Goal: Information Seeking & Learning: Learn about a topic

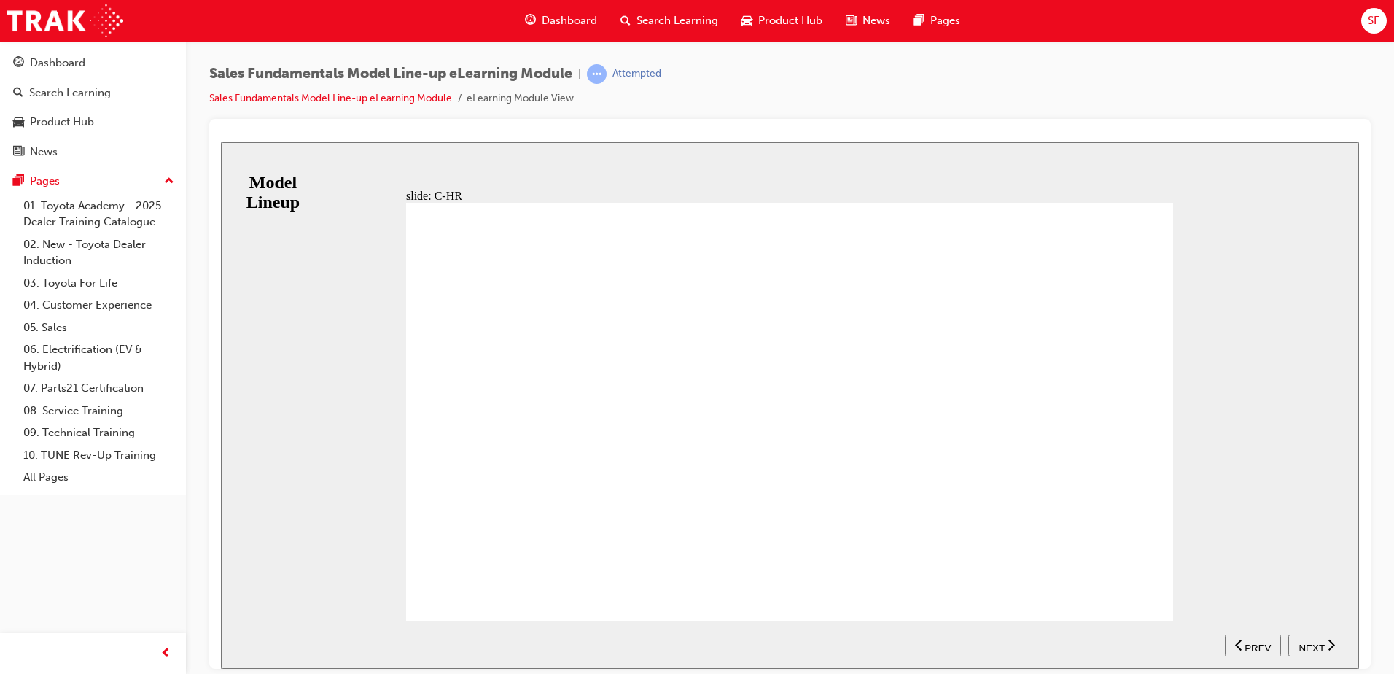
click at [1323, 642] on span "NEXT" at bounding box center [1312, 647] width 26 height 11
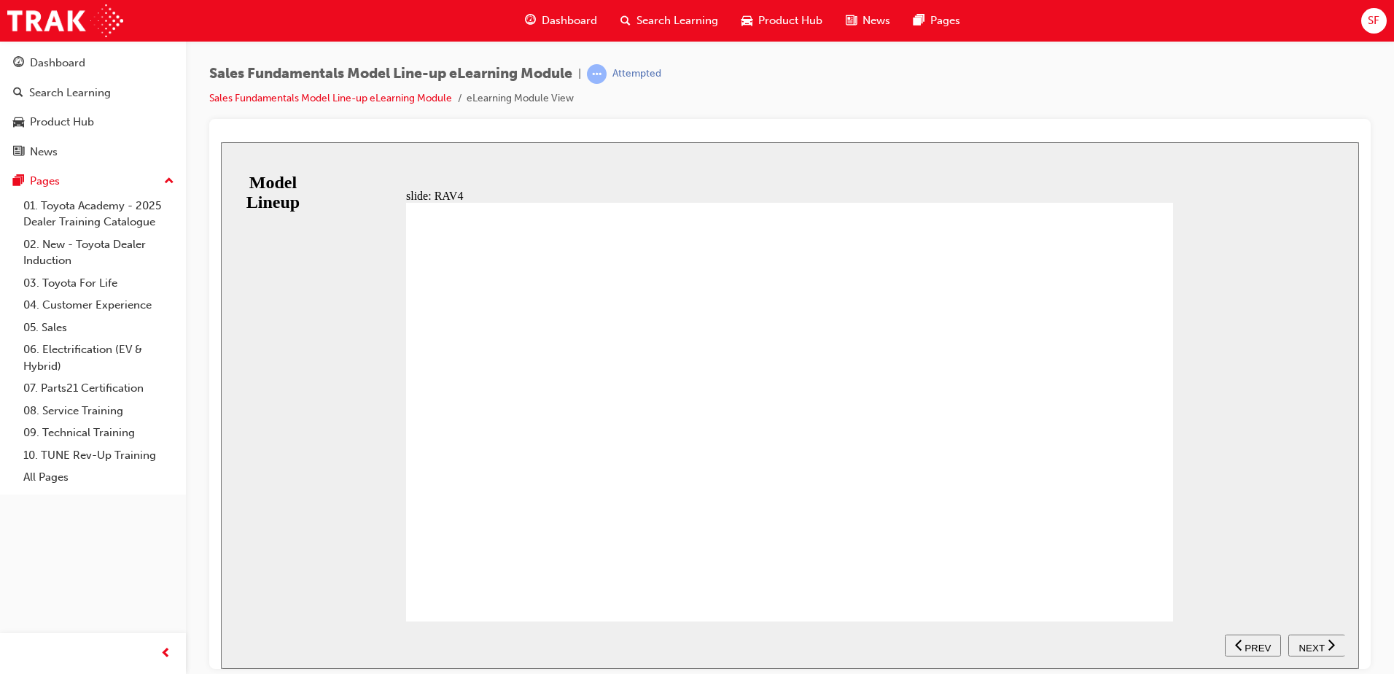
click at [1310, 637] on button "NEXT" at bounding box center [1316, 645] width 57 height 22
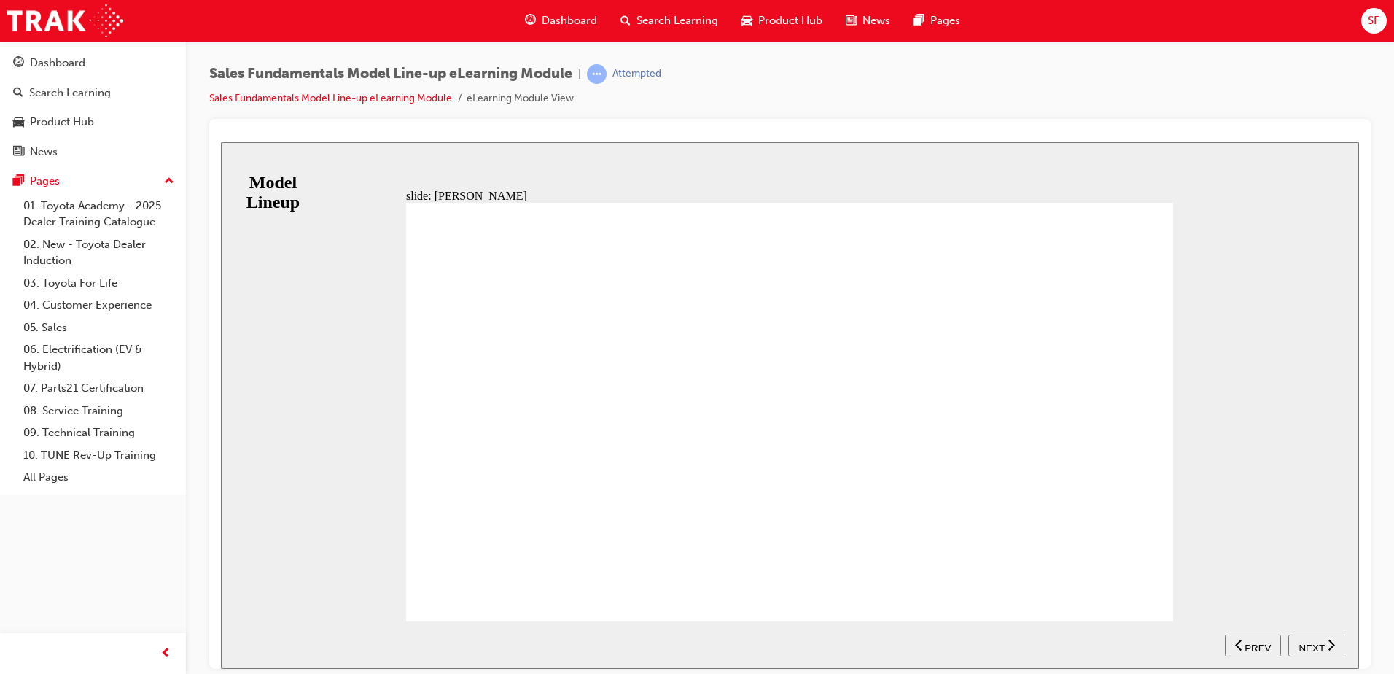
scroll to position [14, 0]
click at [1314, 642] on span "NEXT" at bounding box center [1312, 647] width 26 height 11
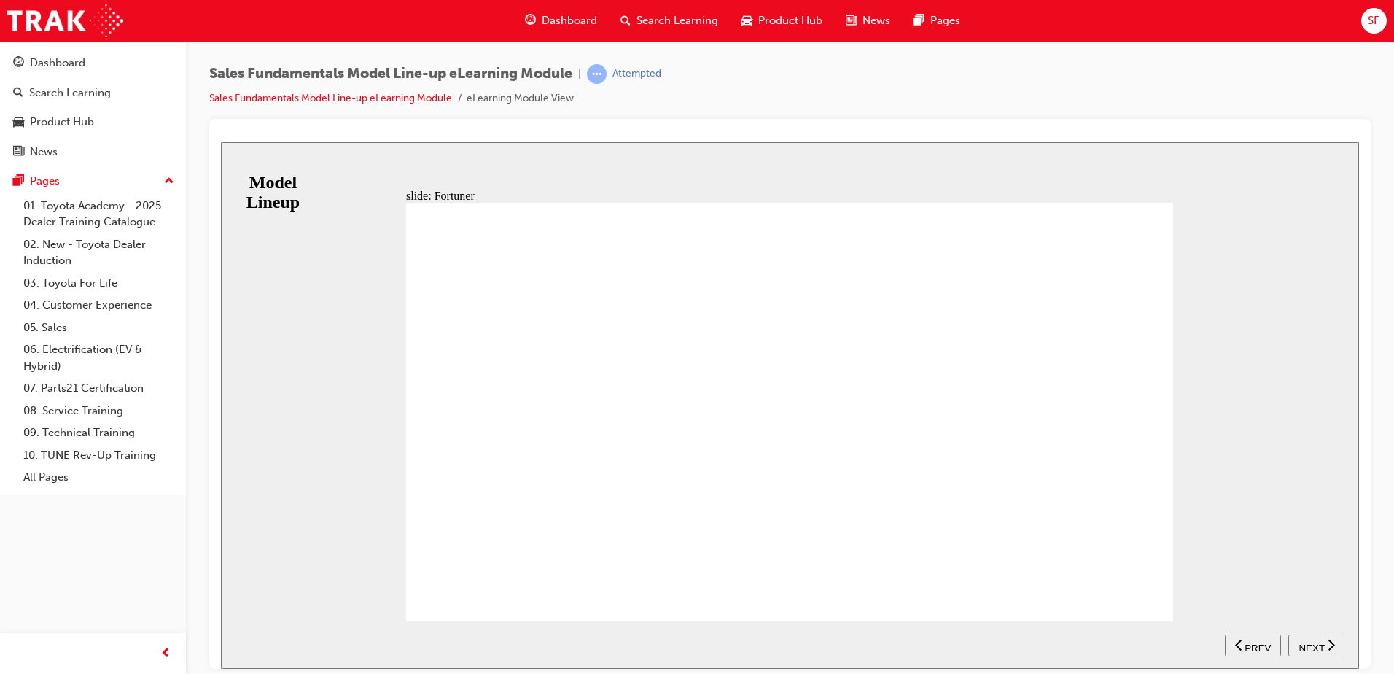
click at [1329, 645] on icon "next" at bounding box center [1331, 643] width 7 height 13
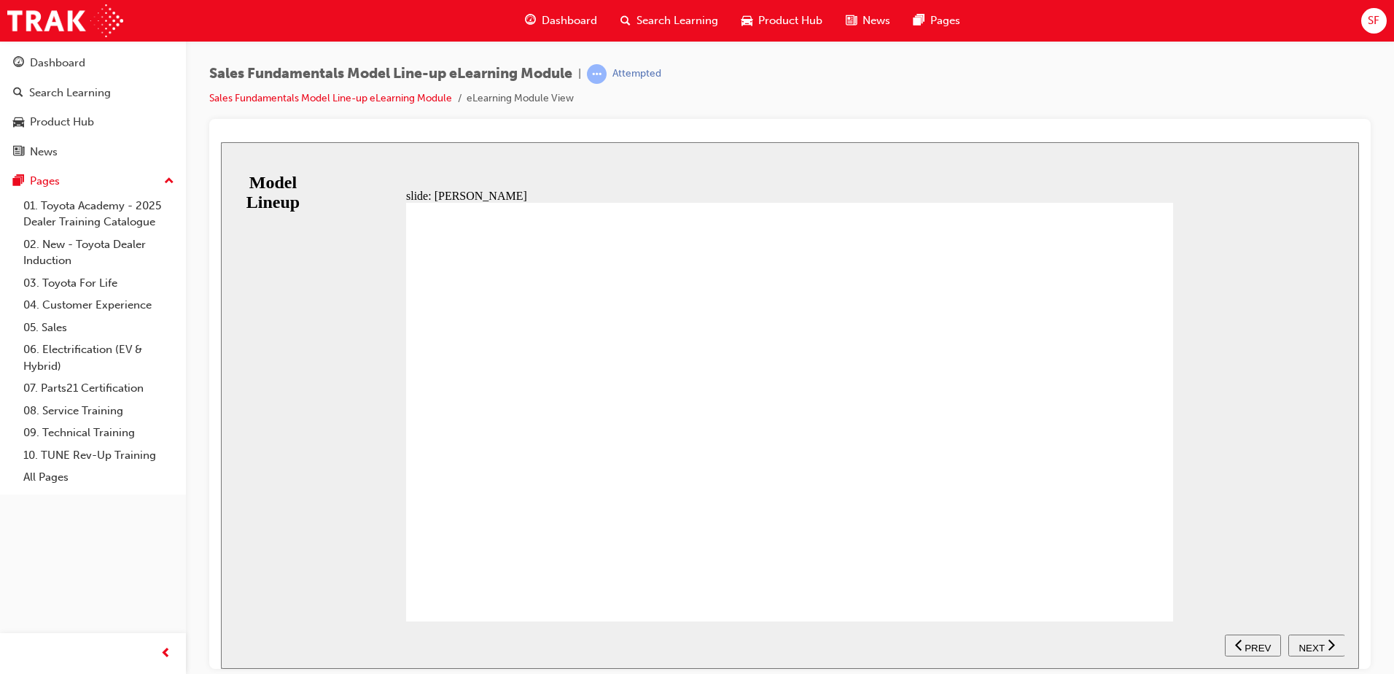
click at [1310, 636] on button "NEXT" at bounding box center [1316, 645] width 57 height 22
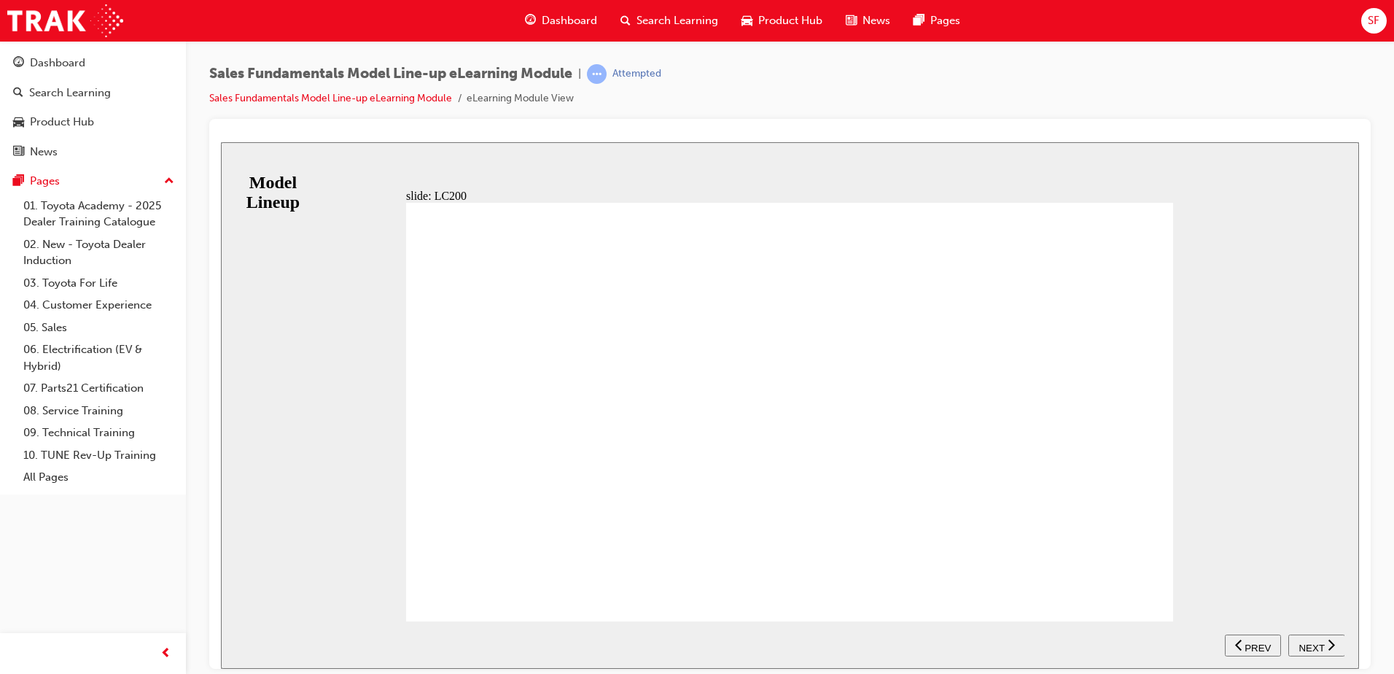
click at [1323, 643] on span "NEXT" at bounding box center [1312, 647] width 26 height 11
